Goal: Navigation & Orientation: Find specific page/section

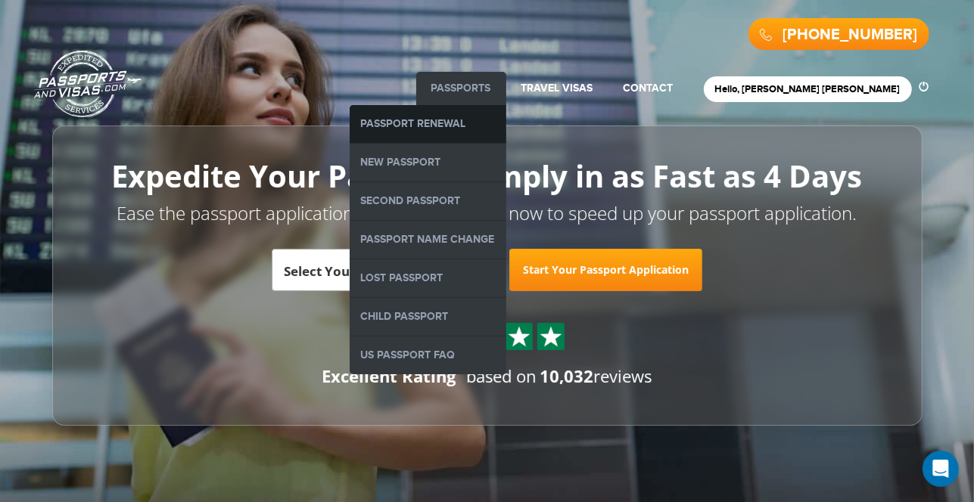
click at [506, 125] on link "Passport Renewal" at bounding box center [427, 124] width 157 height 38
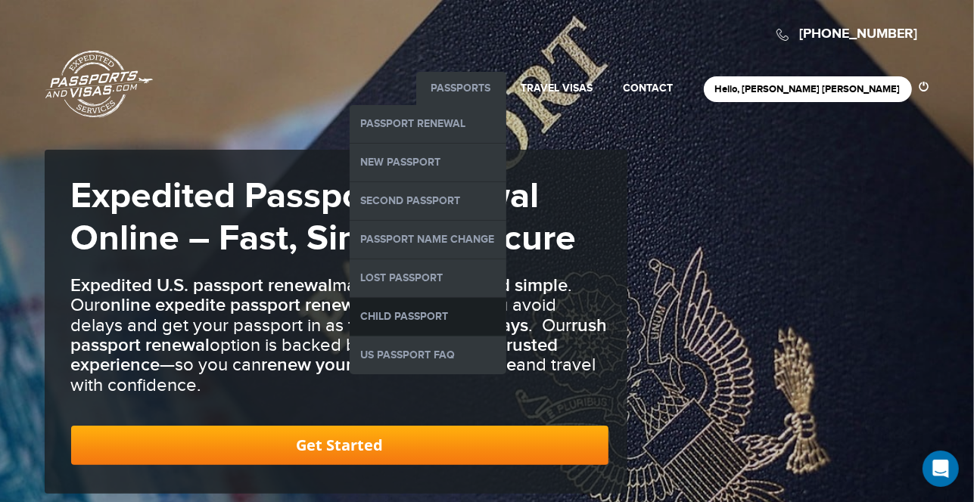
click at [506, 315] on link "Child Passport" at bounding box center [427, 317] width 157 height 38
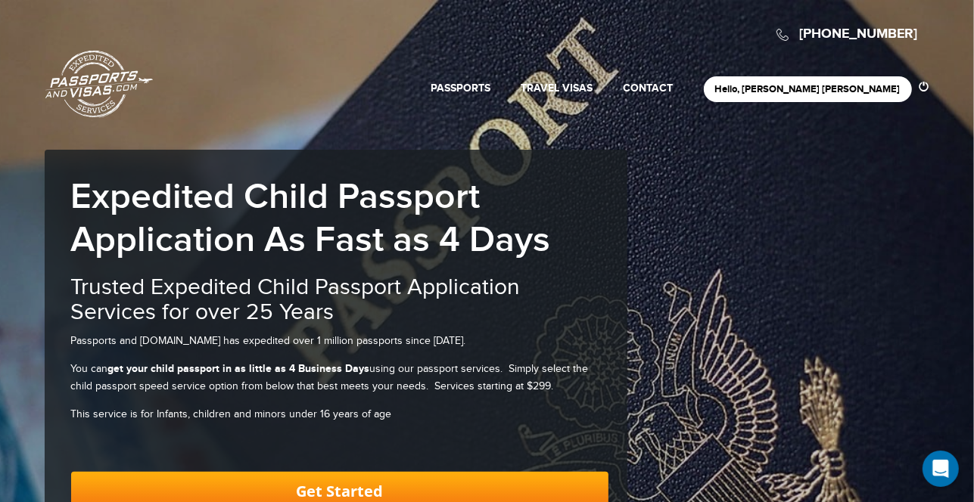
click at [95, 65] on link "Passports & [DOMAIN_NAME]" at bounding box center [98, 84] width 107 height 68
